Goal: Information Seeking & Learning: Understand process/instructions

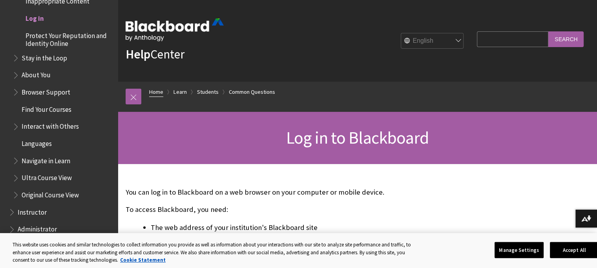
click at [161, 92] on link "Home" at bounding box center [156, 92] width 14 height 10
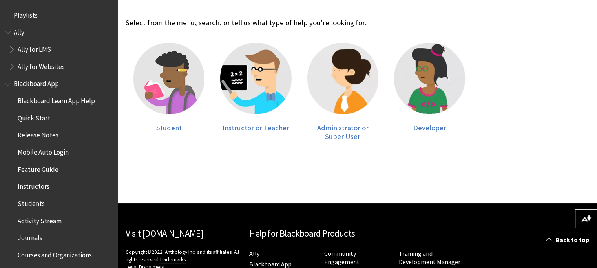
scroll to position [170, 0]
click at [165, 120] on div at bounding box center [168, 83] width 71 height 81
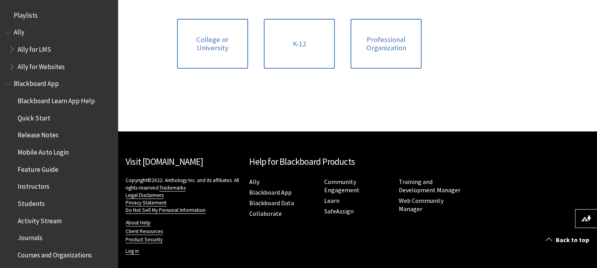
scroll to position [170, 0]
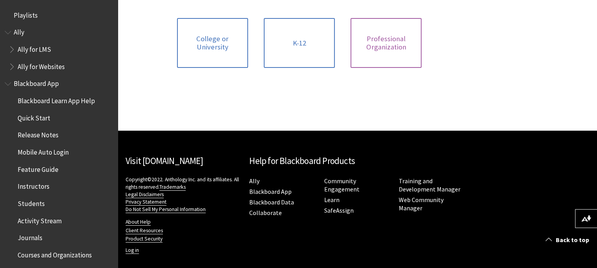
click at [387, 39] on span "Professional Organization" at bounding box center [386, 43] width 62 height 17
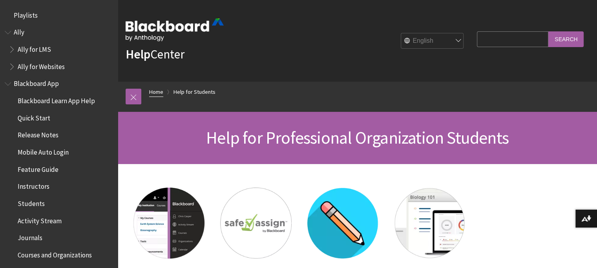
click at [154, 94] on link "Home" at bounding box center [156, 92] width 14 height 10
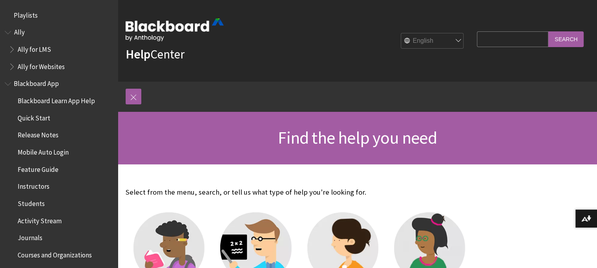
click at [149, 26] on img at bounding box center [175, 29] width 98 height 23
click at [174, 26] on img at bounding box center [175, 29] width 98 height 23
click at [477, 42] on input "Search Query" at bounding box center [512, 38] width 71 height 15
type input "l"
type input "c"
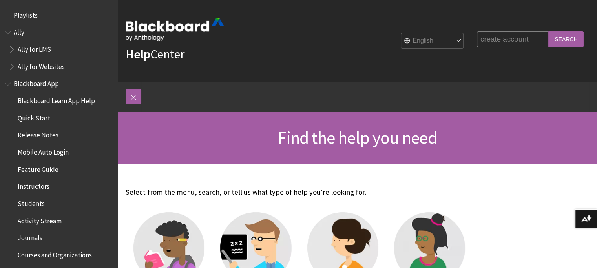
type input "create account"
click at [548, 31] on input "Search" at bounding box center [565, 38] width 35 height 15
click at [557, 40] on input "Search" at bounding box center [565, 38] width 35 height 15
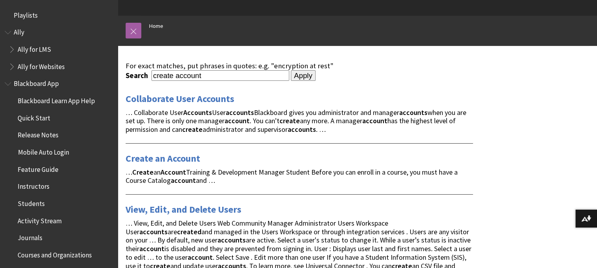
scroll to position [67, 0]
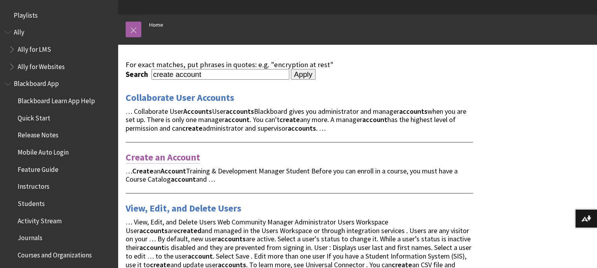
click at [168, 157] on link "Create an Account" at bounding box center [163, 157] width 75 height 13
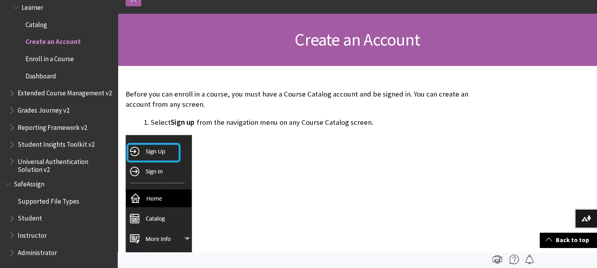
scroll to position [97, 0]
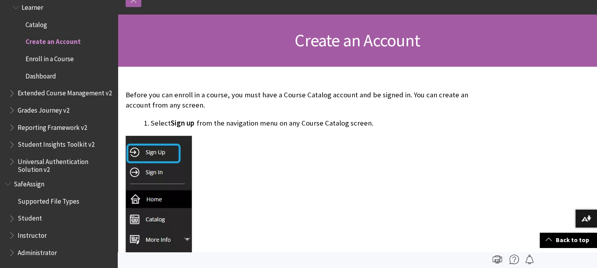
click at [154, 154] on img at bounding box center [159, 203] width 66 height 135
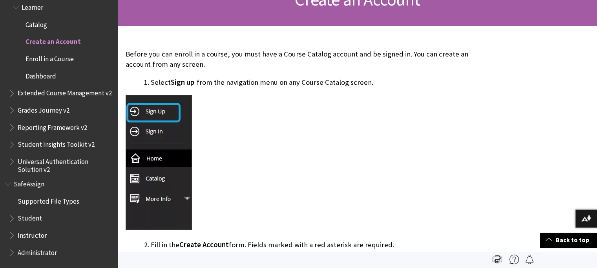
scroll to position [0, 0]
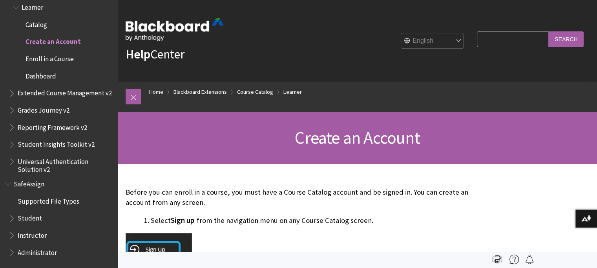
click at [193, 25] on img at bounding box center [175, 29] width 98 height 23
drag, startPoint x: 125, startPoint y: 24, endPoint x: 140, endPoint y: 25, distance: 15.0
click at [140, 25] on div "Help Center English عربية Català Cymraeg Deutsch Español Suomi Français עברית I…" at bounding box center [357, 41] width 479 height 82
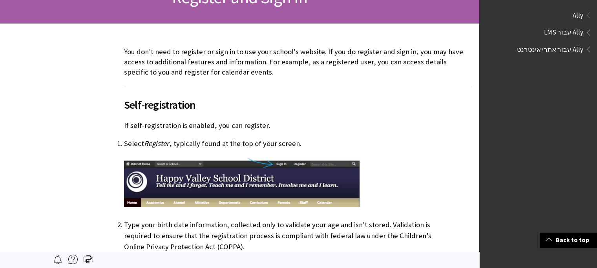
scroll to position [146, 0]
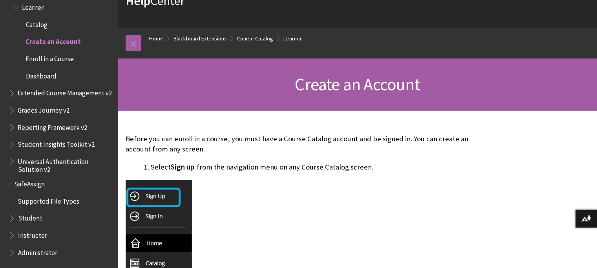
scroll to position [55, 0]
